Goal: Task Accomplishment & Management: Use online tool/utility

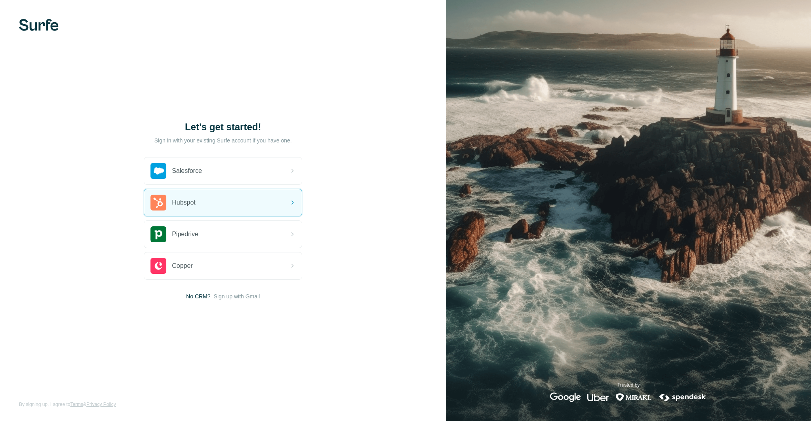
click at [230, 205] on div "Hubspot" at bounding box center [223, 202] width 158 height 27
click at [242, 204] on div "Hubspot" at bounding box center [223, 202] width 158 height 27
